Goal: Task Accomplishment & Management: Complete application form

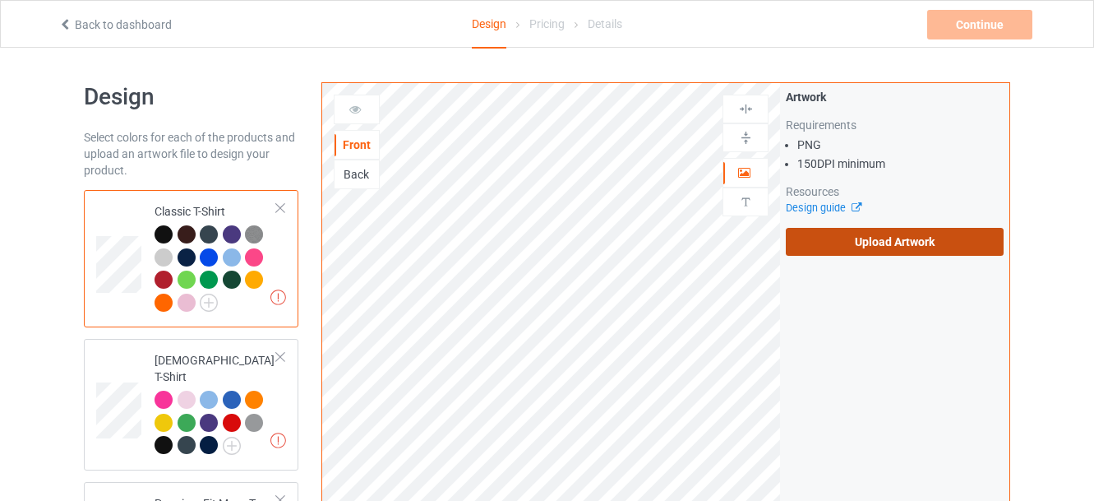
click at [833, 252] on label "Upload Artwork" at bounding box center [895, 242] width 218 height 28
click at [0, 0] on input "Upload Artwork" at bounding box center [0, 0] width 0 height 0
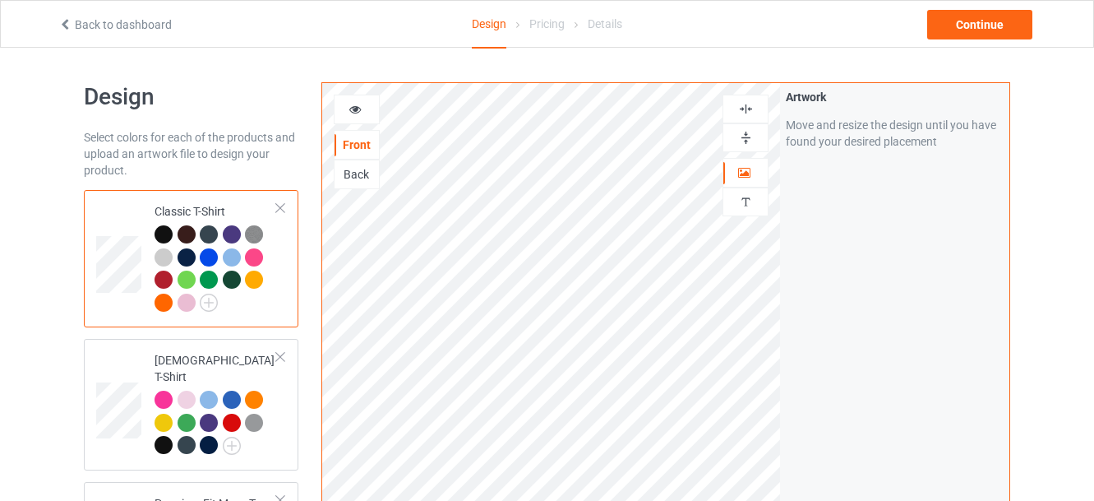
click at [161, 237] on div at bounding box center [164, 234] width 18 height 18
click at [862, 187] on div "Artwork Move and resize the design until you have found your desired placement" at bounding box center [894, 395] width 229 height 625
click at [971, 21] on div "Continue" at bounding box center [979, 25] width 105 height 30
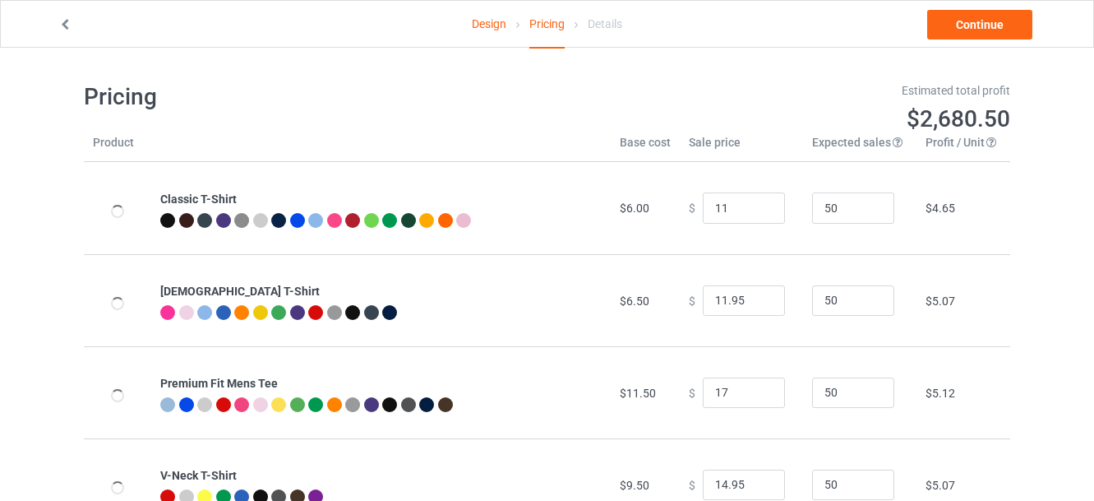
type input "11.00"
type input "17.00"
click at [755, 202] on input "12" at bounding box center [744, 207] width 82 height 31
click at [755, 202] on input "13" at bounding box center [744, 207] width 82 height 31
type input "13.00"
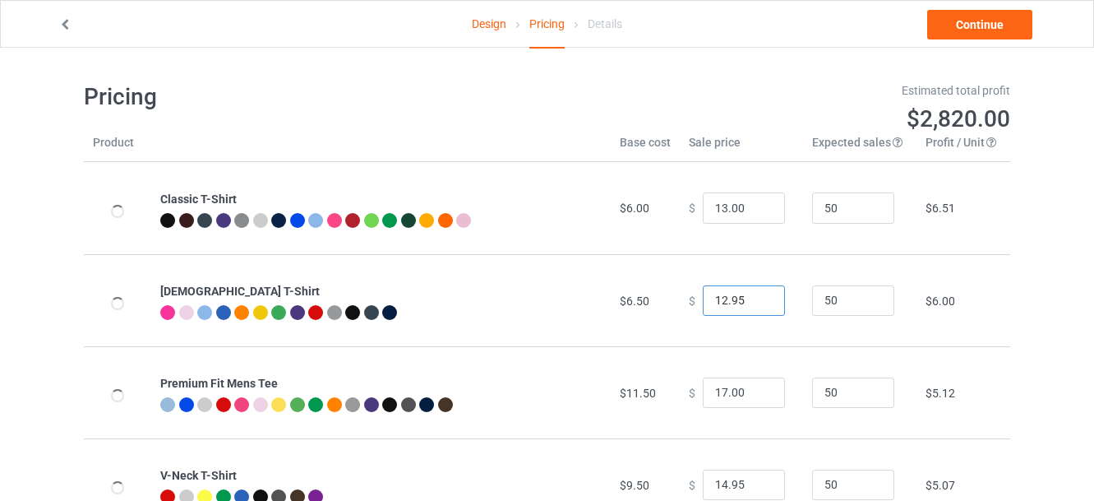
type input "12.95"
click at [756, 298] on input "12.95" at bounding box center [744, 300] width 82 height 31
click at [756, 205] on input "14" at bounding box center [744, 207] width 82 height 31
type input "14.00"
type input "13.95"
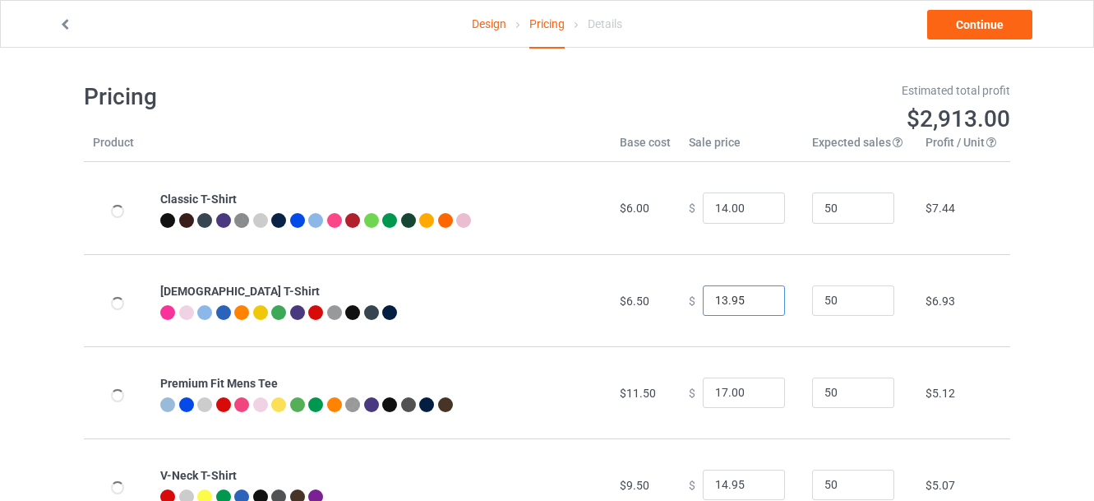
click at [757, 298] on input "13.95" at bounding box center [744, 300] width 82 height 31
click at [755, 390] on input "18" at bounding box center [744, 392] width 82 height 31
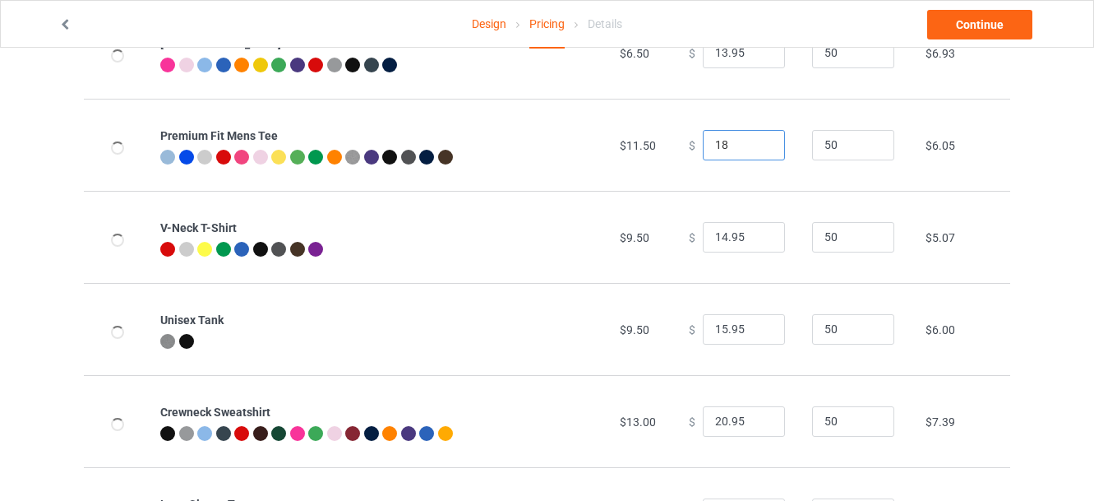
scroll to position [251, 0]
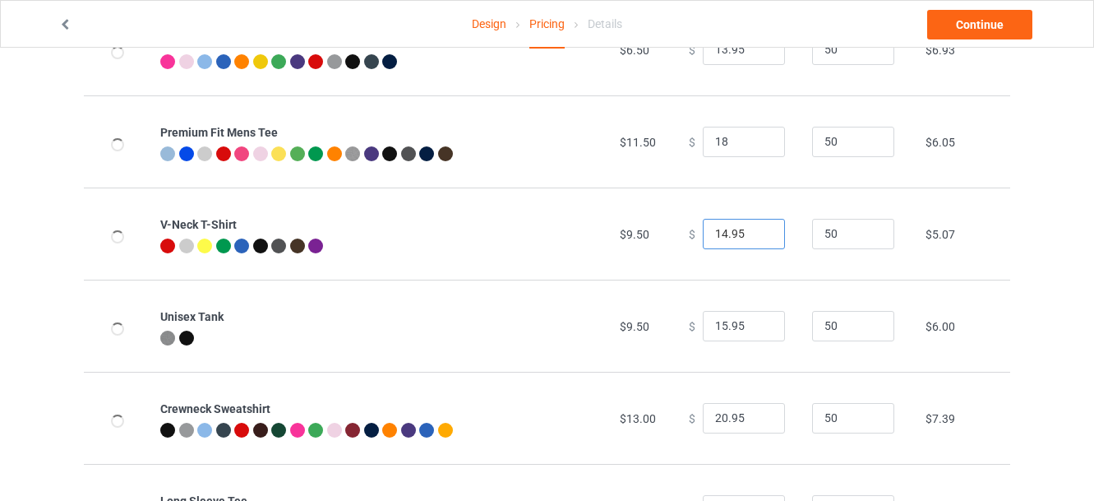
type input "18.00"
click at [760, 230] on input "15.95" at bounding box center [744, 234] width 82 height 31
type input "16.95"
click at [760, 230] on input "16.95" at bounding box center [744, 234] width 82 height 31
click at [757, 322] on input "16.95" at bounding box center [744, 326] width 82 height 31
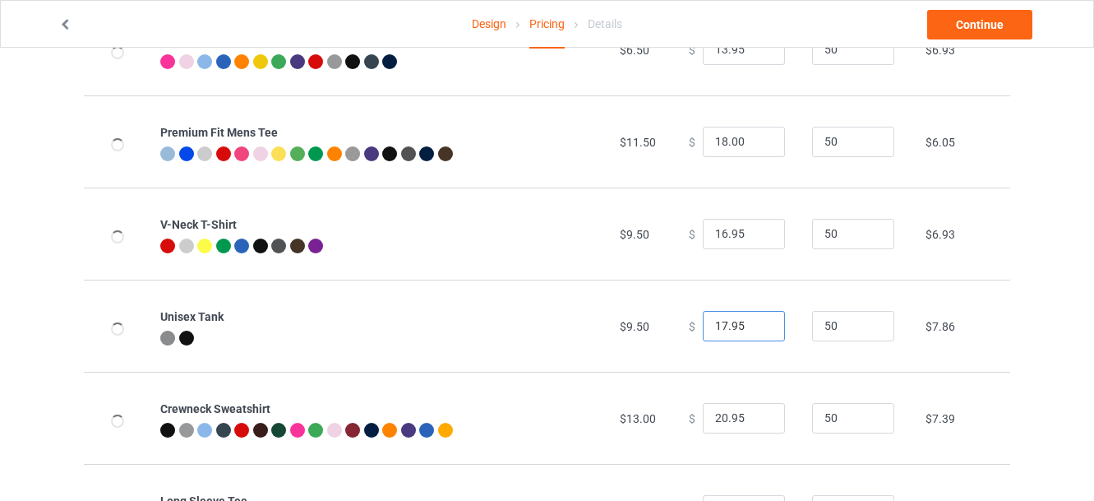
click at [757, 322] on input "17.95" at bounding box center [744, 326] width 82 height 31
type input "16.95"
click at [756, 331] on input "16.95" at bounding box center [744, 326] width 82 height 31
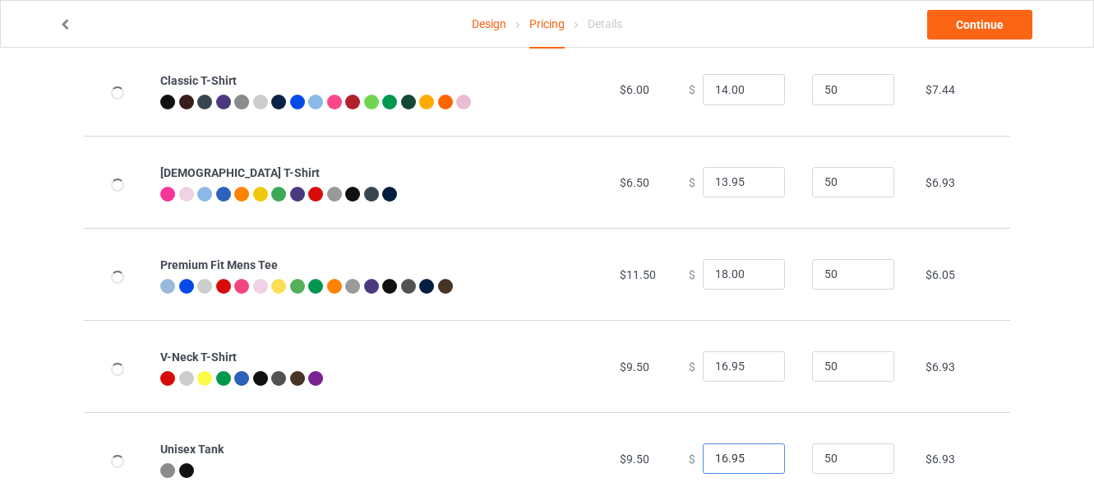
scroll to position [0, 0]
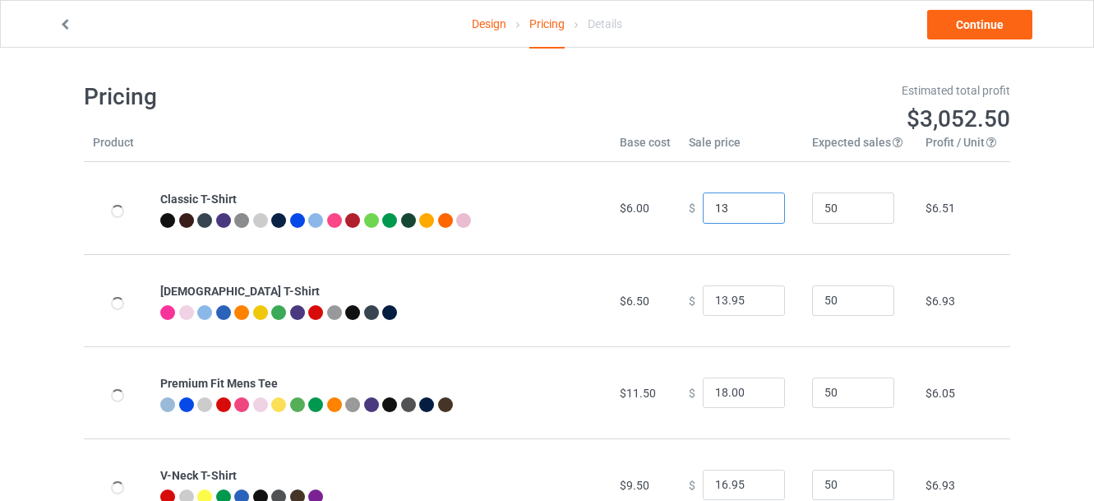
click at [758, 211] on input "13" at bounding box center [744, 207] width 82 height 31
type input "13.00"
click at [990, 27] on link "Continue" at bounding box center [979, 25] width 105 height 30
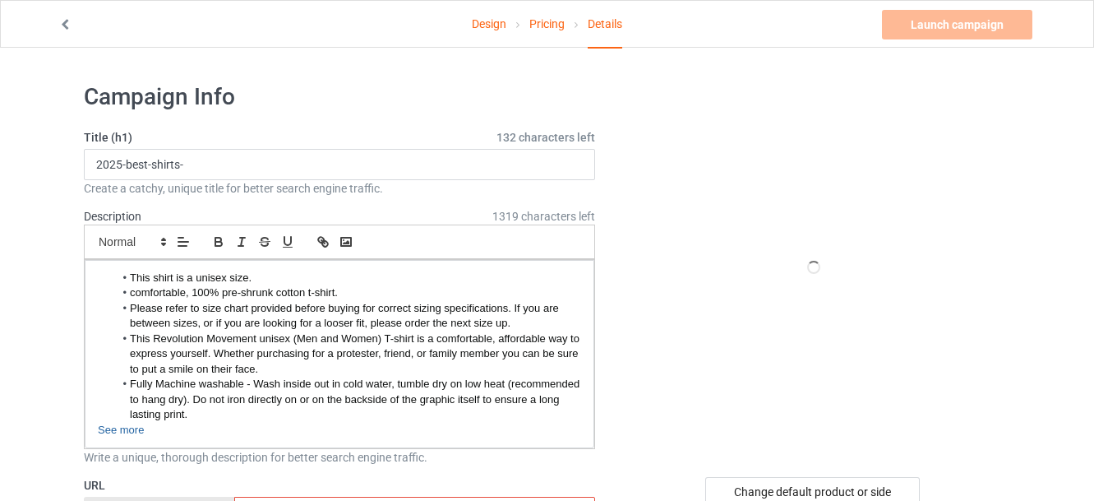
scroll to position [274, 0]
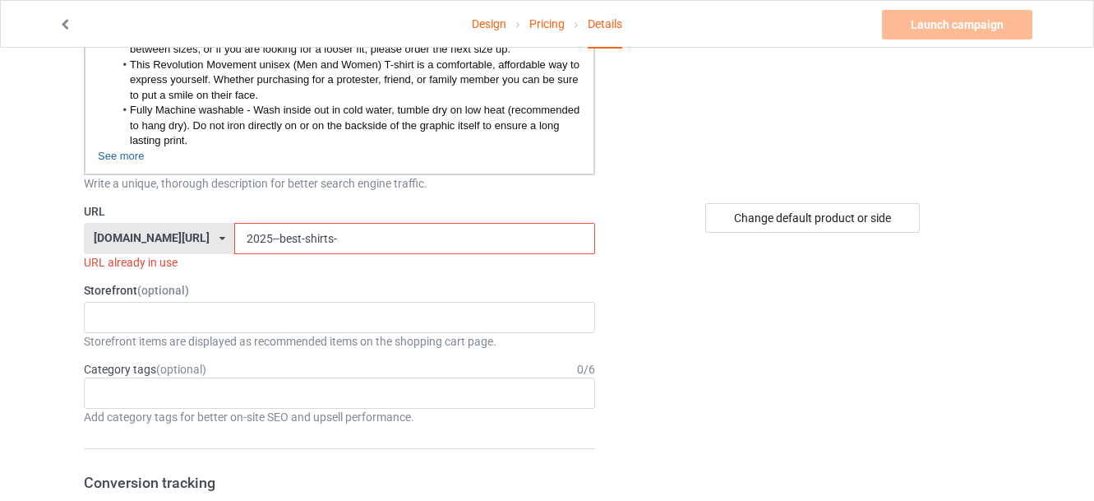
click at [314, 240] on input "2025--best-shirts-" at bounding box center [414, 238] width 360 height 31
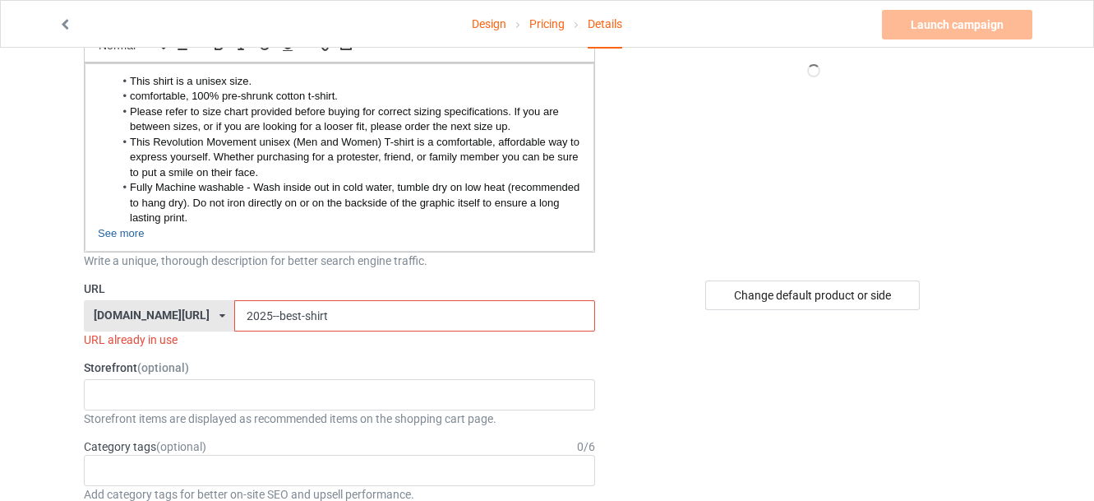
scroll to position [188, 0]
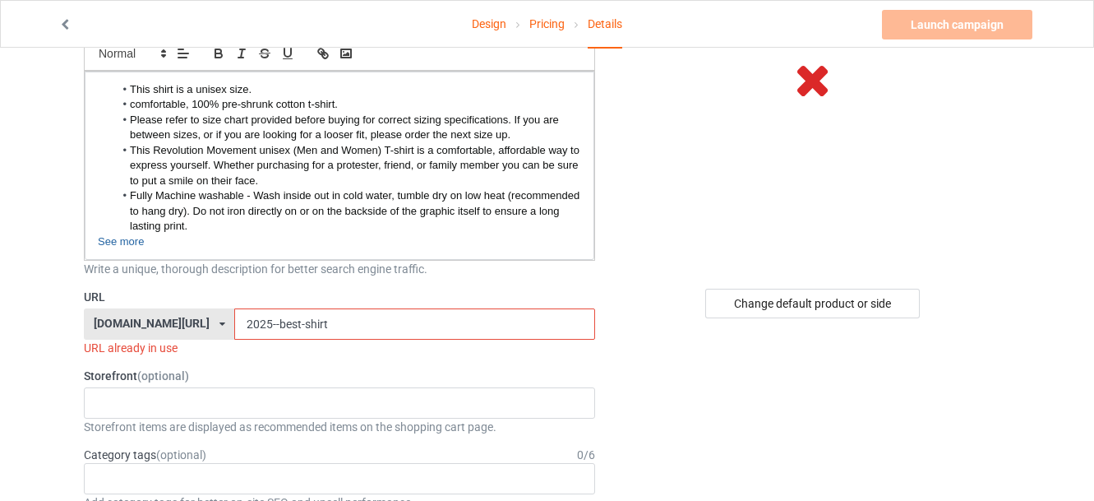
click at [236, 323] on input "2025--best-shirt" at bounding box center [414, 323] width 360 height 31
click at [331, 324] on input "2025-best-shirt" at bounding box center [414, 323] width 360 height 31
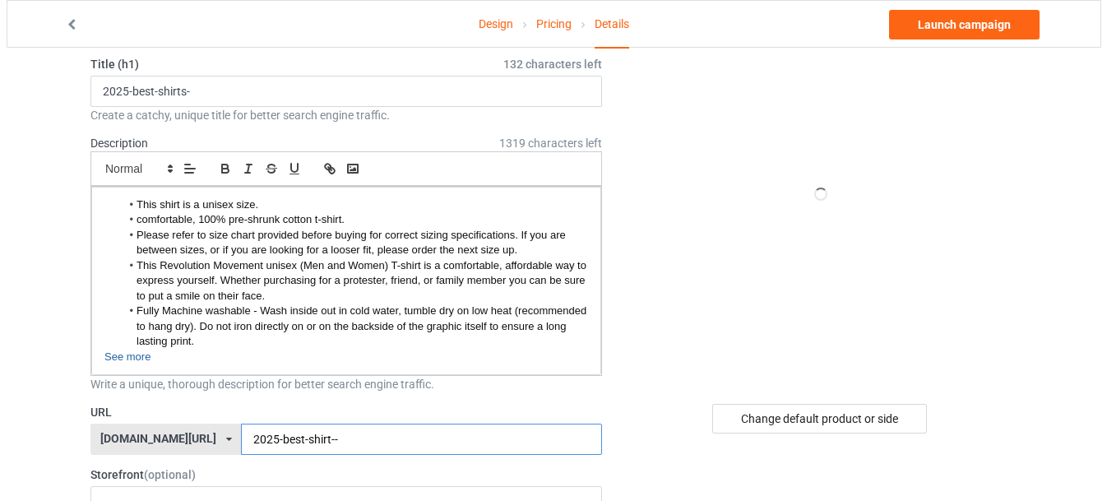
scroll to position [0, 0]
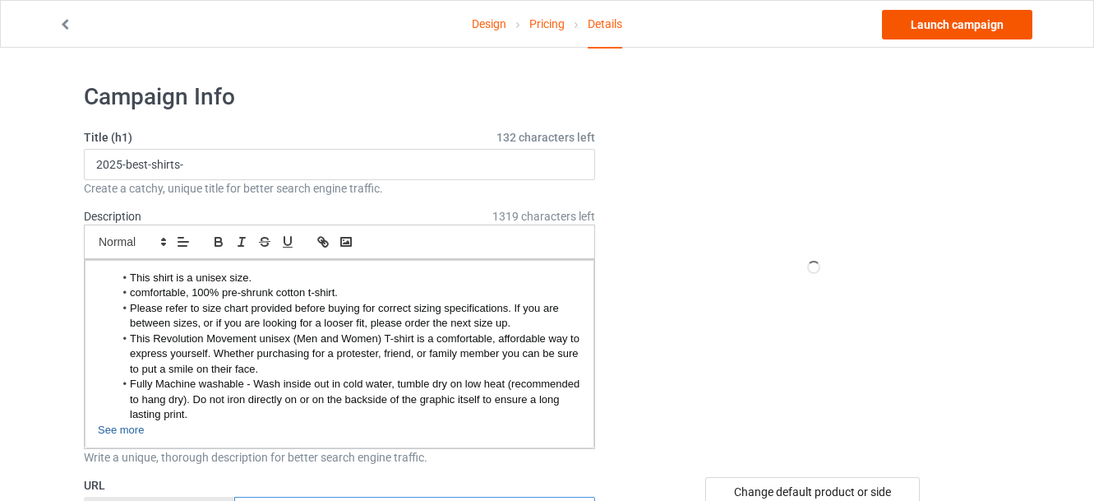
type input "2025-best-shirt--"
click at [982, 21] on link "Launch campaign" at bounding box center [957, 25] width 150 height 30
